Goal: Task Accomplishment & Management: Use online tool/utility

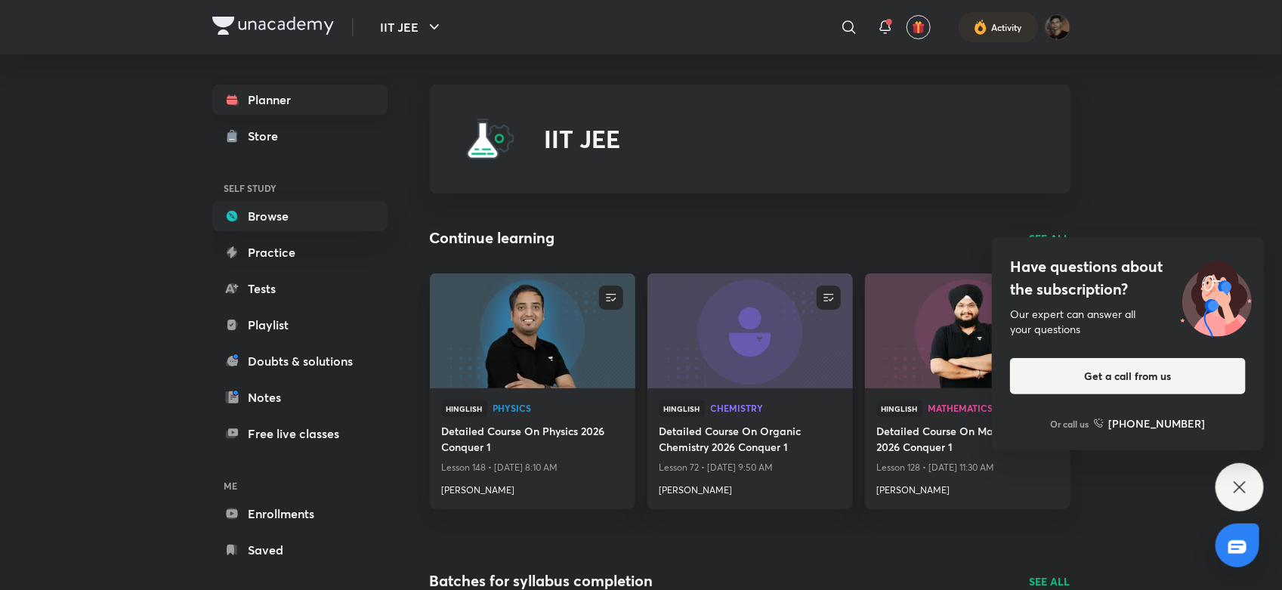
click at [282, 99] on link "Planner" at bounding box center [299, 100] width 175 height 30
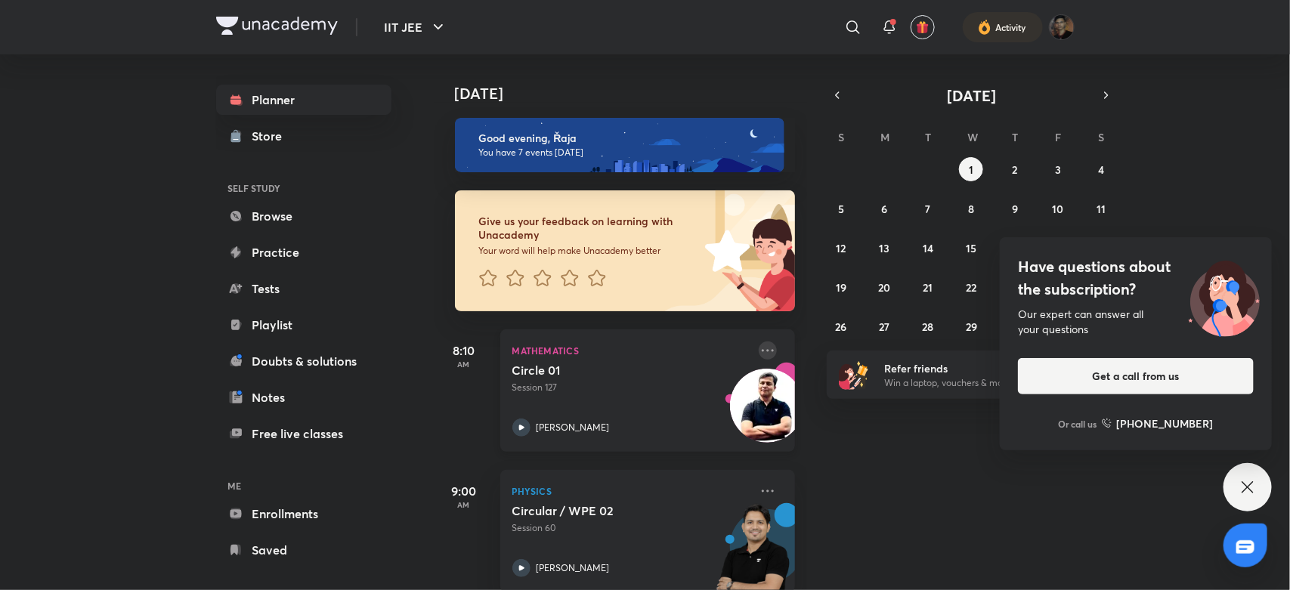
click at [758, 347] on icon at bounding box center [767, 350] width 18 height 18
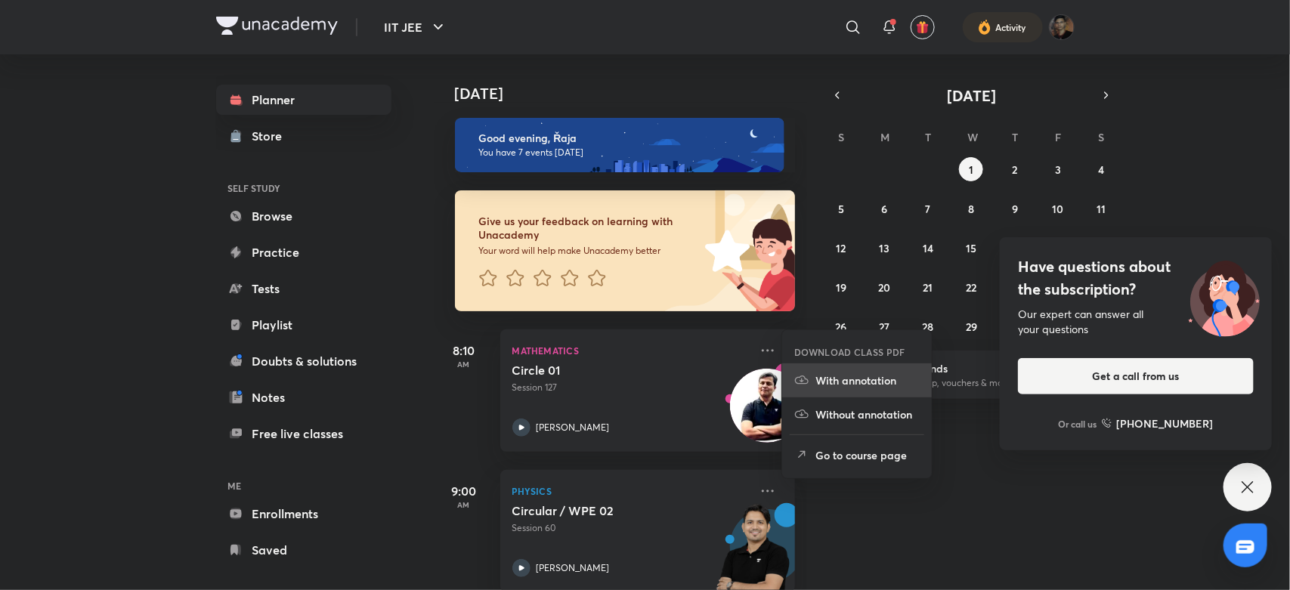
click at [805, 382] on icon at bounding box center [801, 379] width 15 height 15
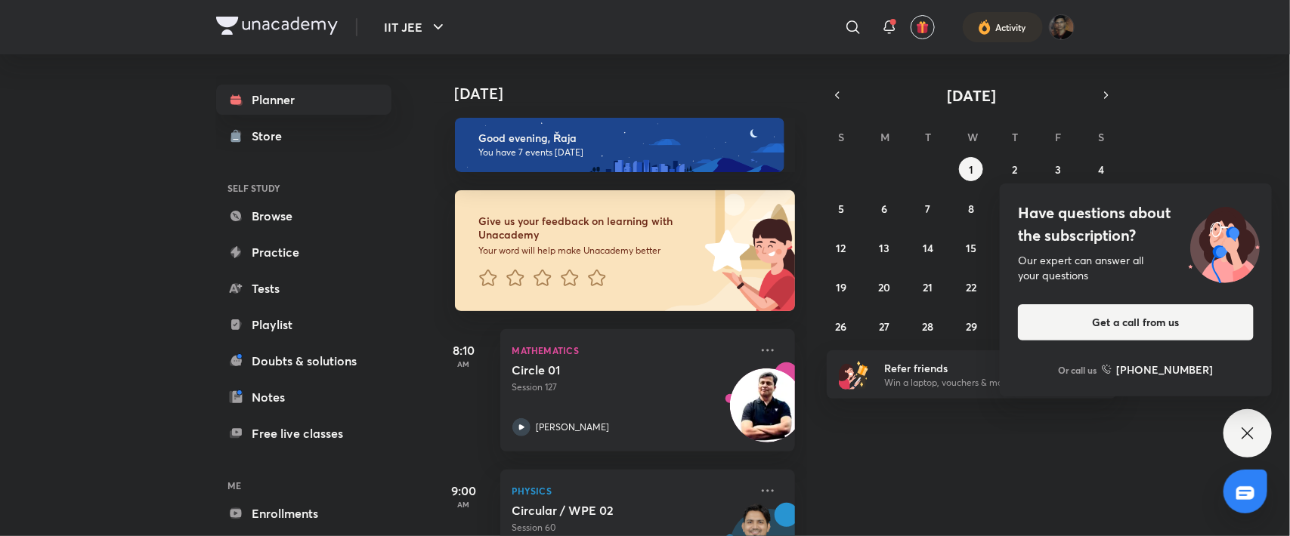
click at [903, 457] on div "[DATE] Good evening, Řaja You have 7 events [DATE] Give us your feedback on lea…" at bounding box center [861, 295] width 854 height 482
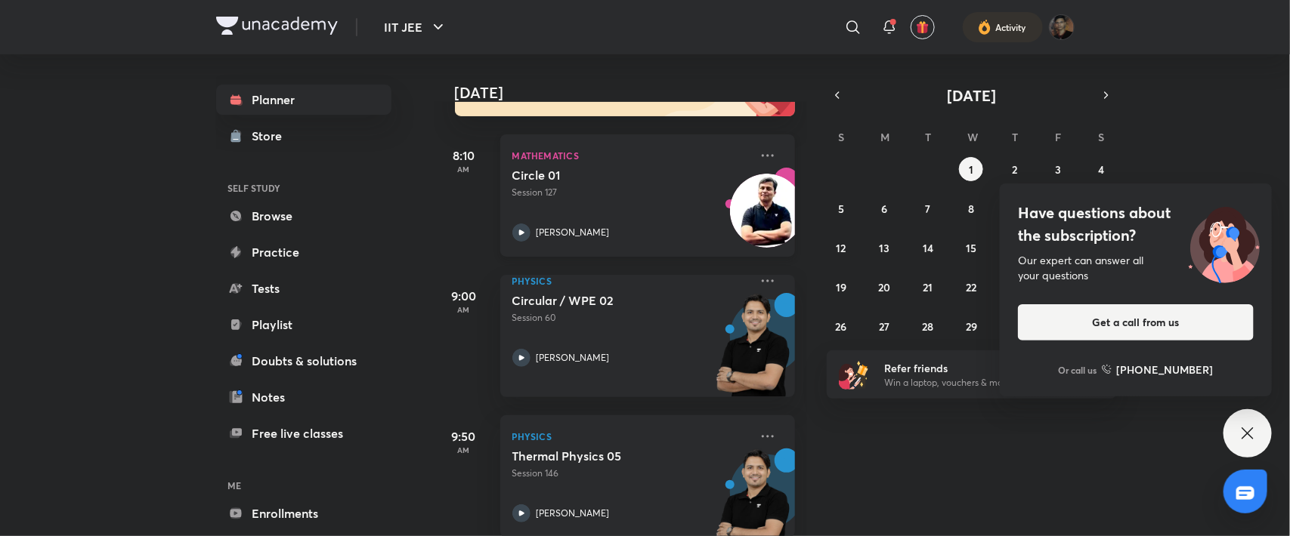
scroll to position [327, 0]
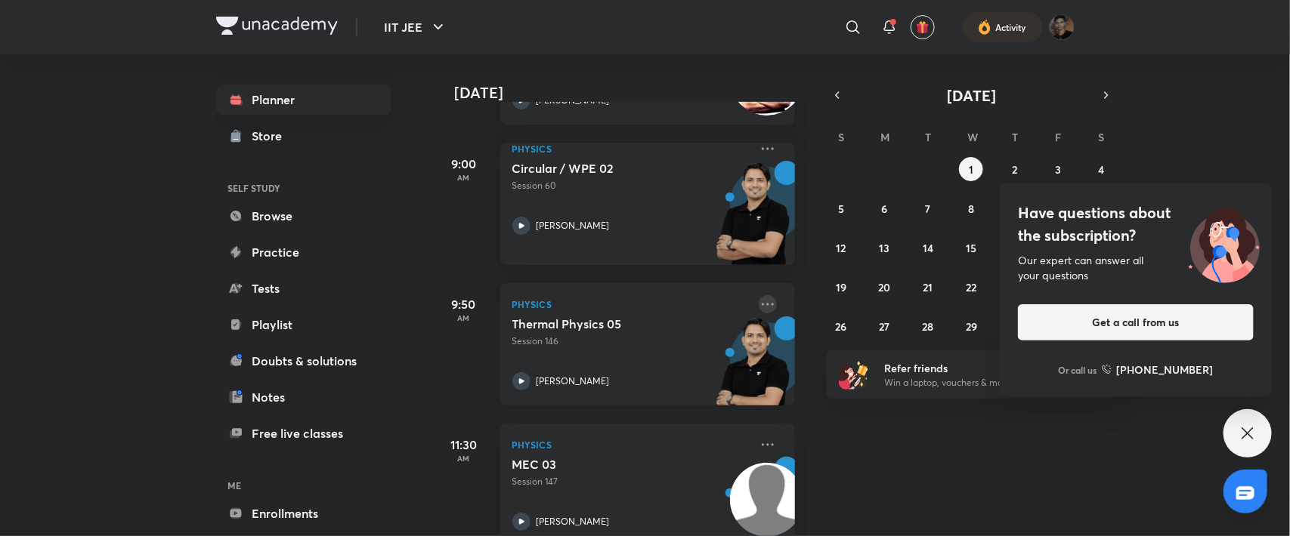
click at [758, 300] on icon at bounding box center [767, 304] width 18 height 18
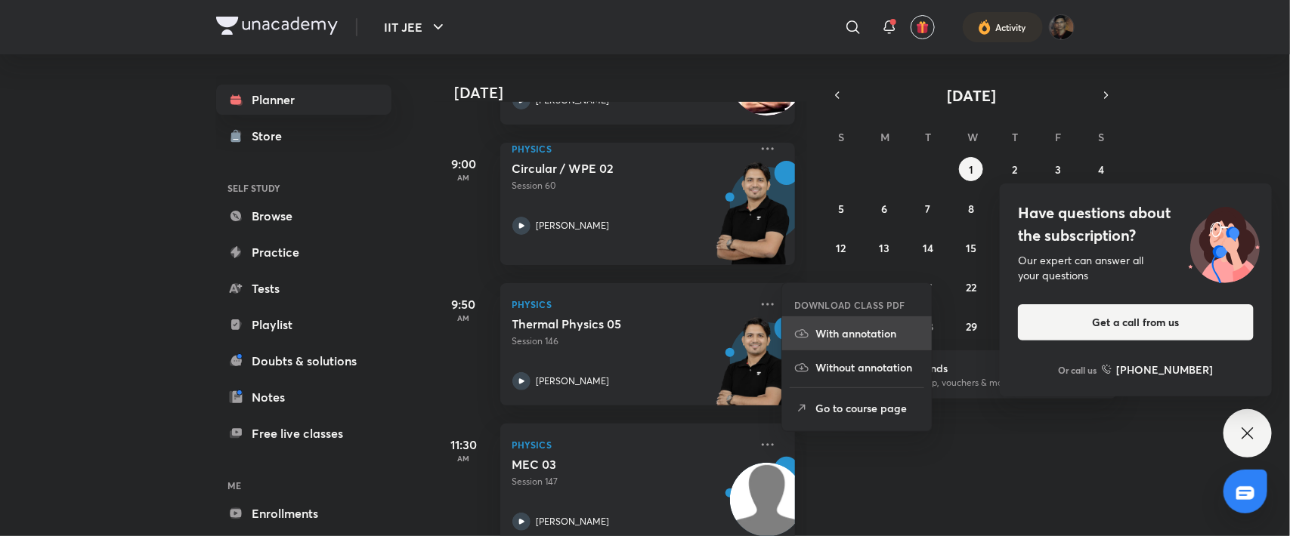
click at [798, 341] on icon at bounding box center [801, 333] width 15 height 15
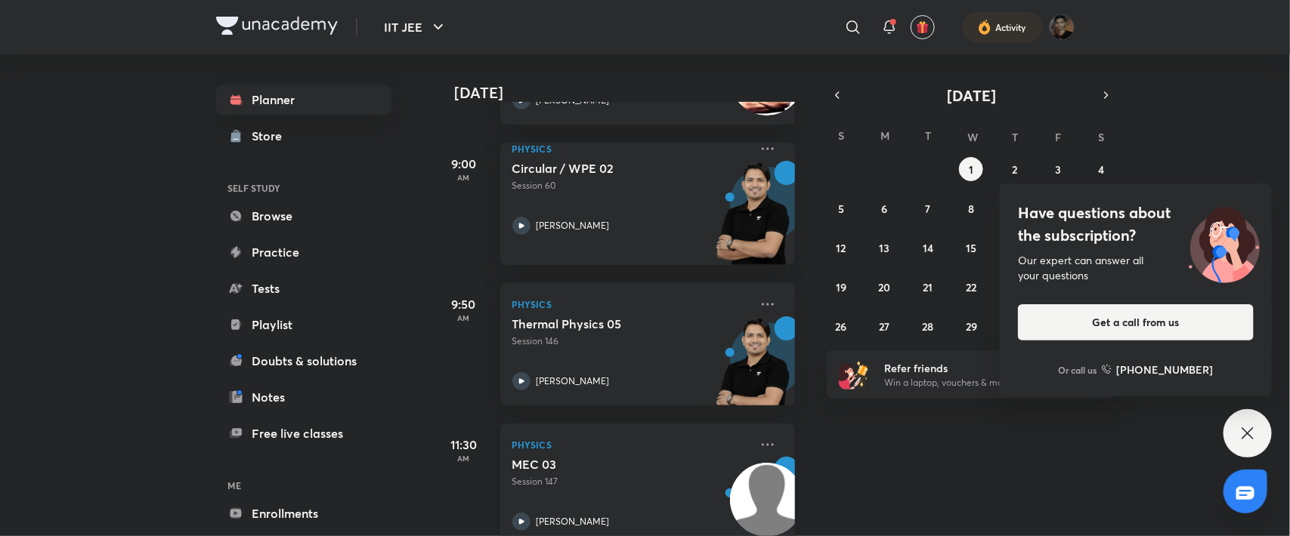
scroll to position [2, 0]
